Goal: Navigation & Orientation: Find specific page/section

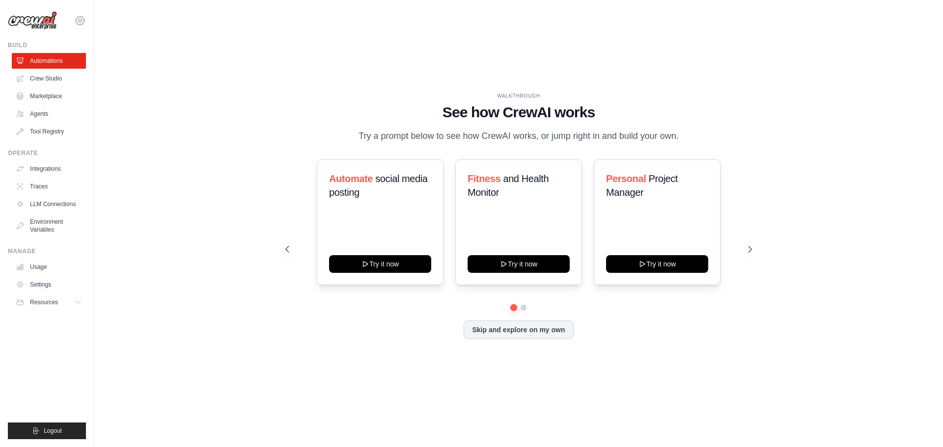
click at [79, 21] on icon at bounding box center [80, 21] width 12 height 12
click at [54, 65] on link "Settings" at bounding box center [80, 66] width 86 height 18
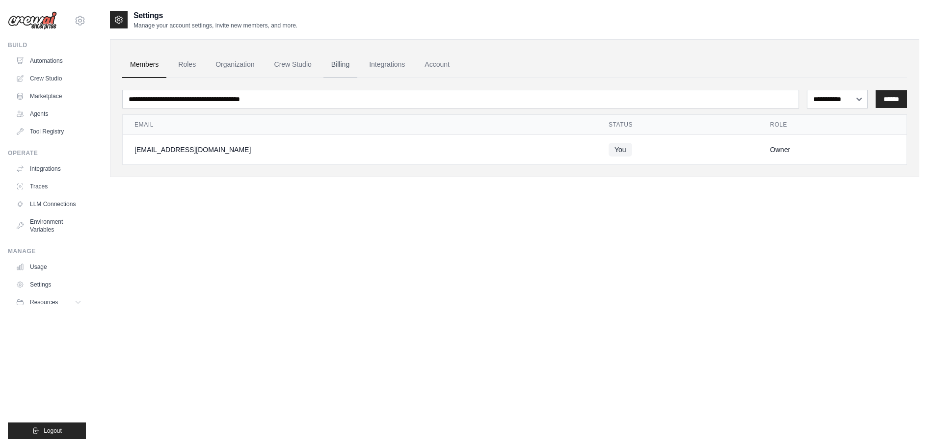
click at [350, 64] on link "Billing" at bounding box center [341, 65] width 34 height 27
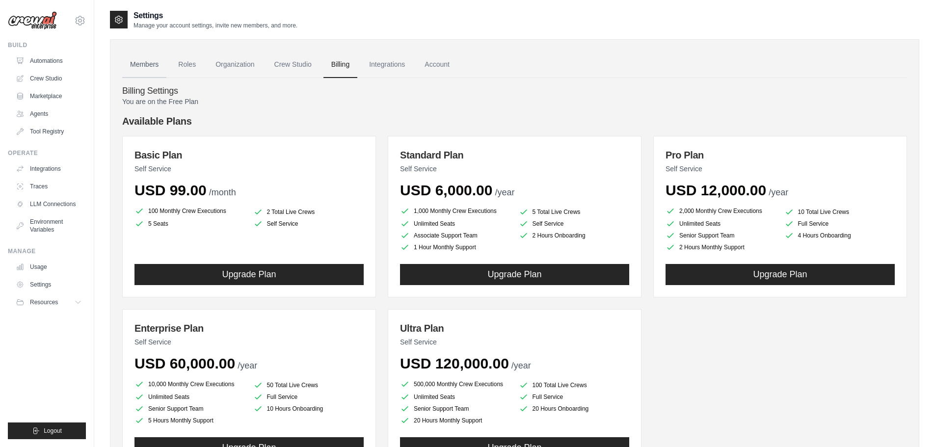
click at [149, 65] on link "Members" at bounding box center [144, 65] width 44 height 27
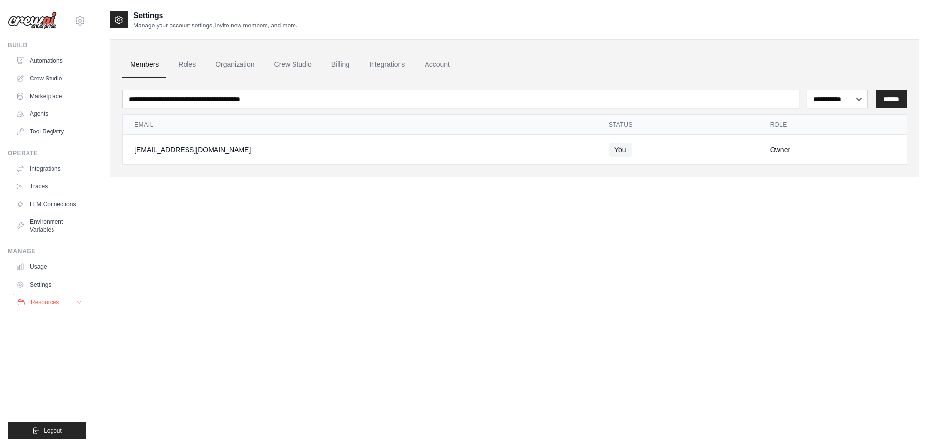
click at [71, 302] on button "Resources" at bounding box center [50, 303] width 74 height 16
click at [62, 319] on span "Documentation" at bounding box center [55, 319] width 40 height 8
